Goal: Task Accomplishment & Management: Use online tool/utility

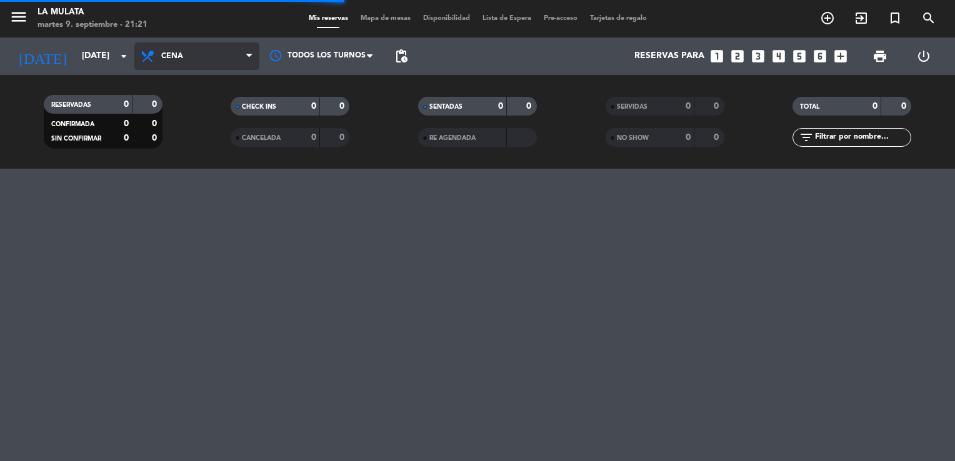
click at [161, 62] on span "Cena" at bounding box center [196, 55] width 125 height 27
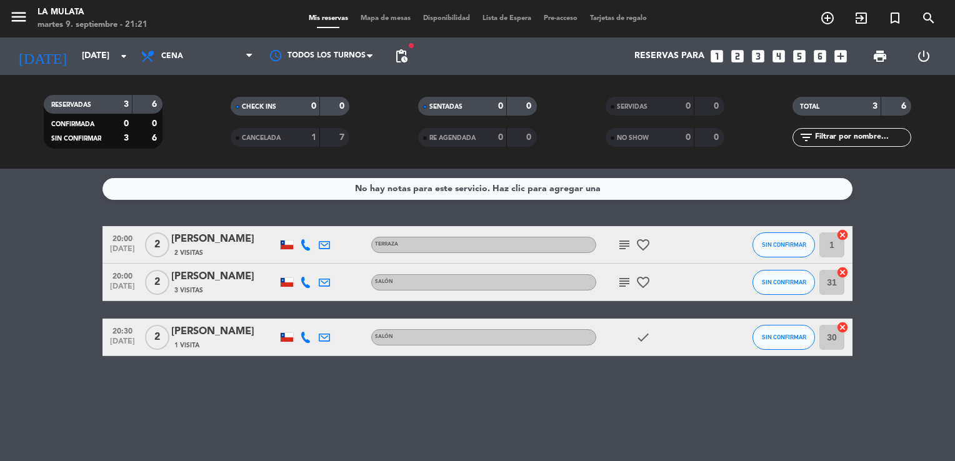
click at [73, 269] on bookings-row "20:00 [DATE] 2 [PERSON_NAME] 2 Visitas Terraza subject favorite_border SIN CONF…" at bounding box center [477, 291] width 955 height 130
click at [97, 63] on input "[DATE]" at bounding box center [135, 56] width 119 height 22
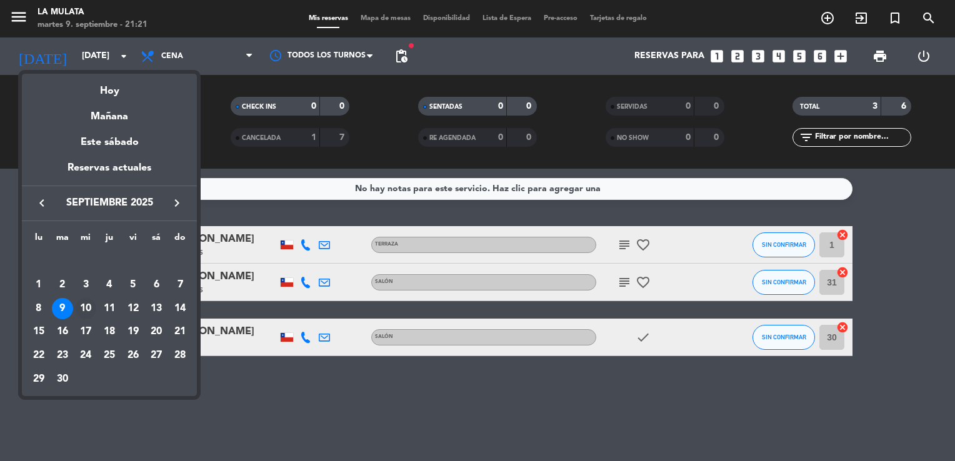
click at [90, 310] on div "10" at bounding box center [85, 308] width 21 height 21
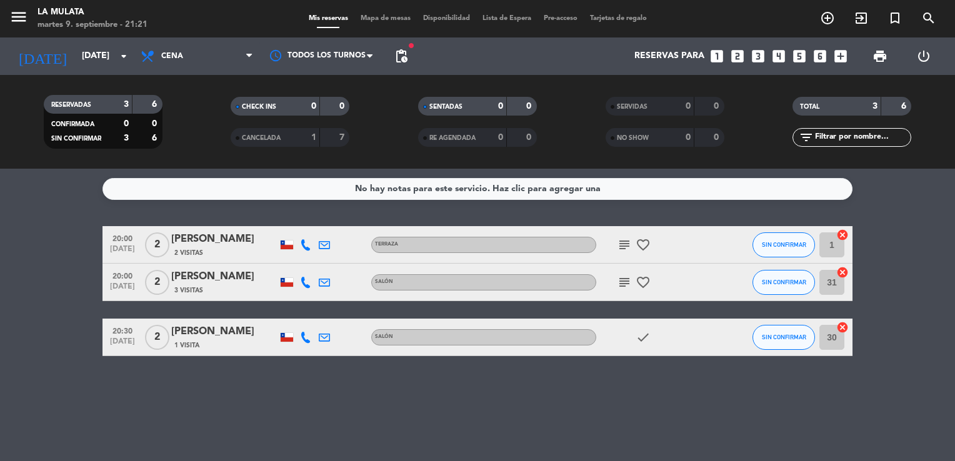
type input "[DATE]"
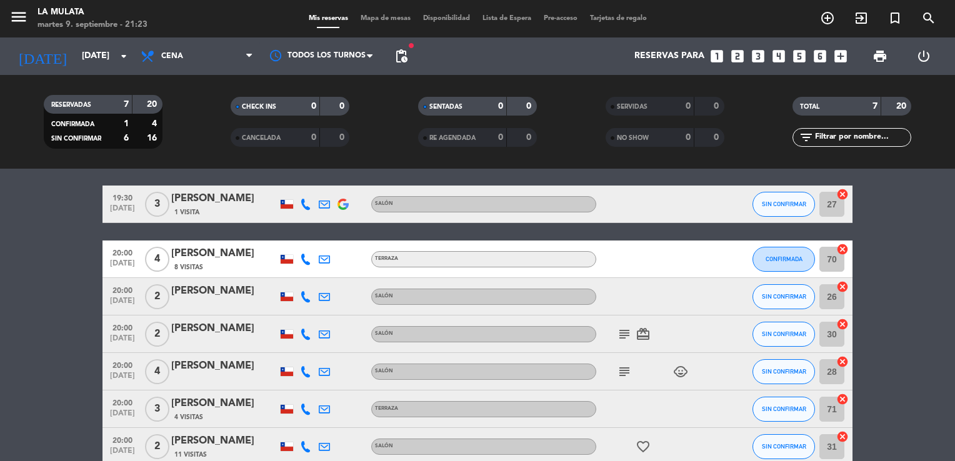
scroll to position [62, 0]
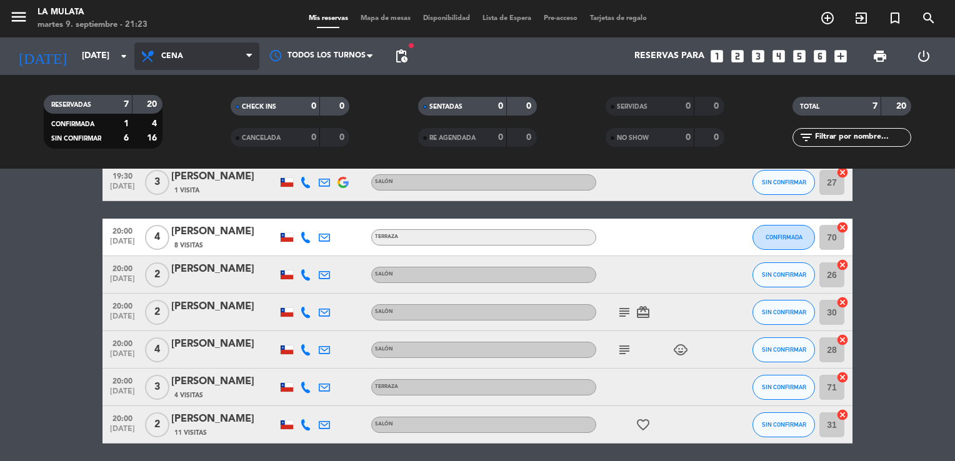
click at [173, 61] on span "Cena" at bounding box center [196, 55] width 125 height 27
click at [177, 108] on div "menu La Mulata [DATE] 9. septiembre - 21:23 Mis reservas Mapa de mesas Disponib…" at bounding box center [477, 84] width 955 height 169
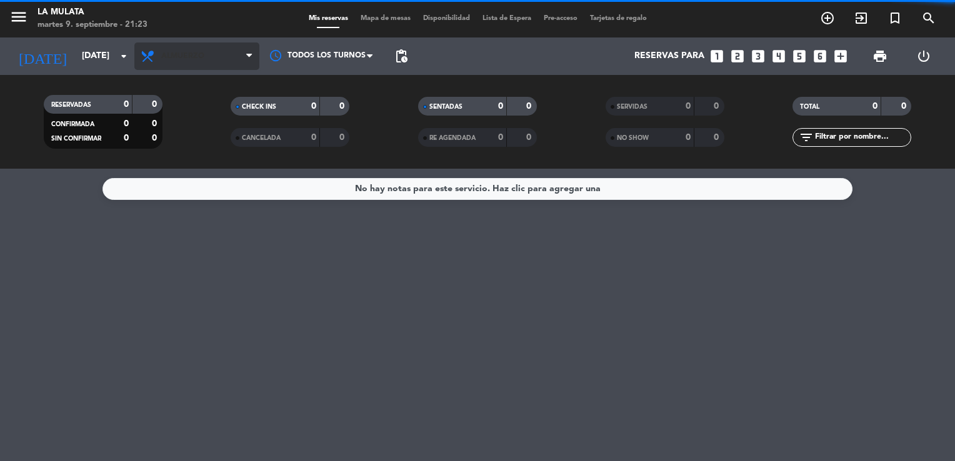
scroll to position [0, 0]
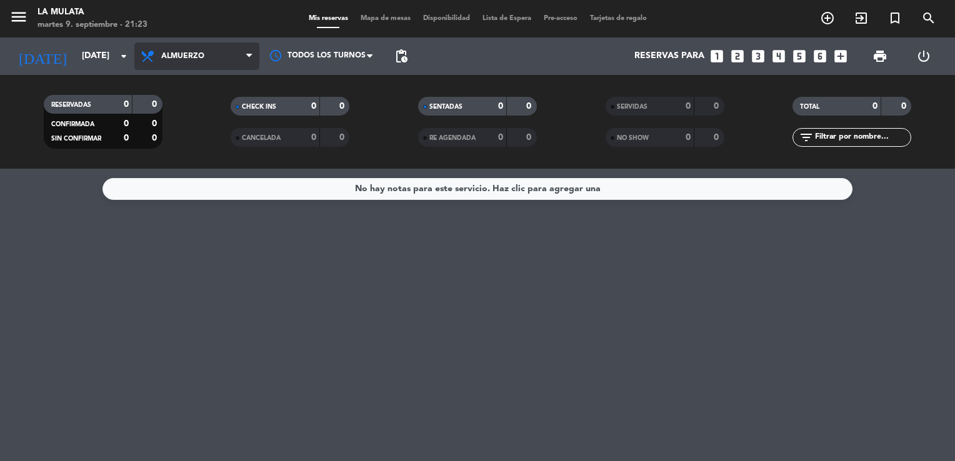
click at [192, 46] on span "Almuerzo" at bounding box center [196, 55] width 125 height 27
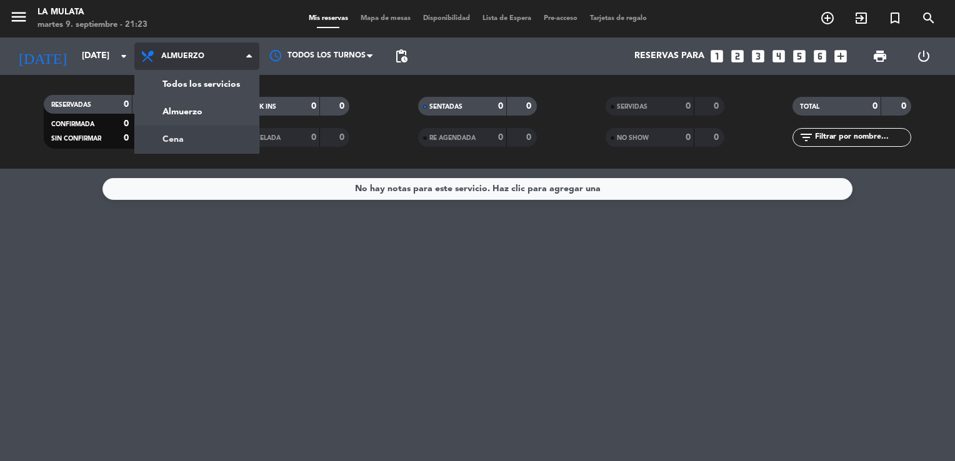
click at [189, 131] on div "menu La Mulata [DATE] 9. septiembre - 21:23 Mis reservas Mapa de mesas Disponib…" at bounding box center [477, 84] width 955 height 169
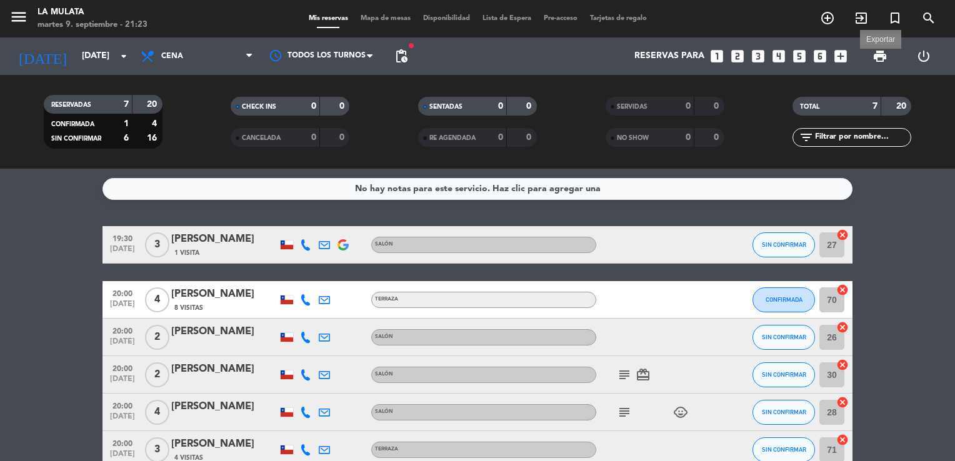
click at [872, 59] on span "print" at bounding box center [879, 56] width 15 height 15
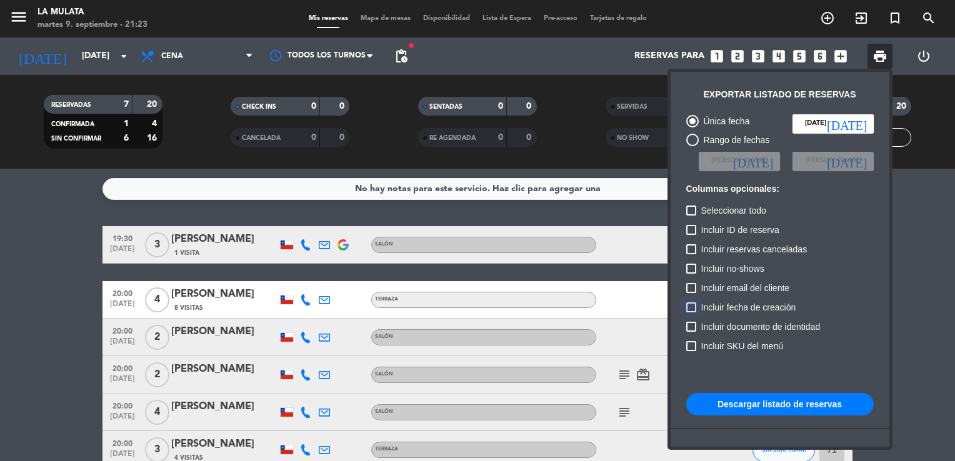
click at [780, 309] on span "Incluir fecha de creación" at bounding box center [748, 307] width 95 height 15
click at [691, 312] on input "Incluir fecha de creación" at bounding box center [690, 312] width 1 height 1
checkbox input "true"
click at [780, 405] on button "Descargar listado de reservas" at bounding box center [779, 404] width 187 height 22
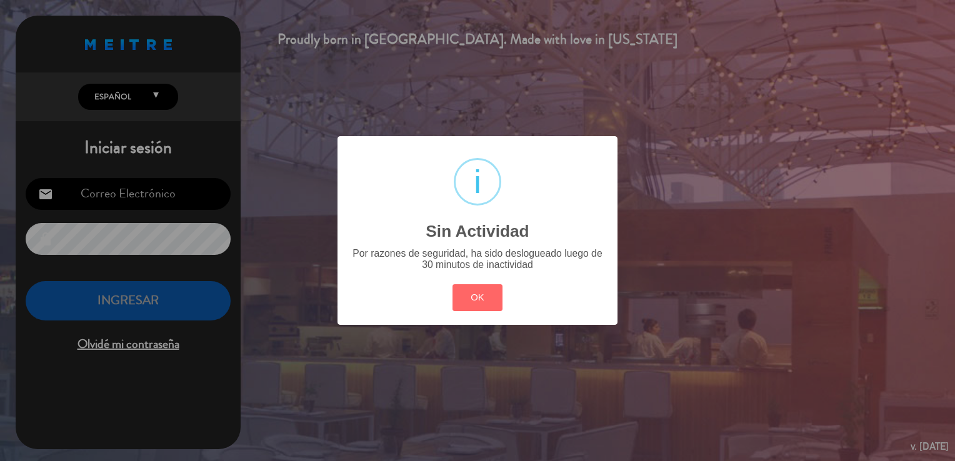
type input "[EMAIL_ADDRESS][DOMAIN_NAME]"
